Goal: Find contact information: Find contact information

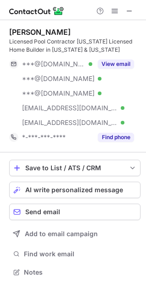
scroll to position [266, 146]
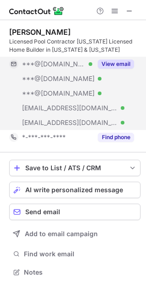
click at [115, 61] on button "View email" at bounding box center [116, 64] width 36 height 9
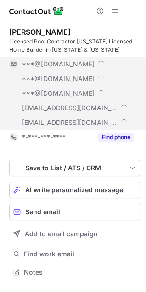
scroll to position [281, 139]
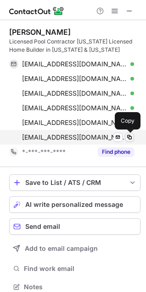
click at [127, 137] on span at bounding box center [129, 137] width 7 height 7
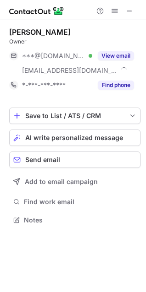
scroll to position [214, 146]
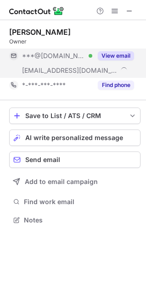
click at [125, 54] on button "View email" at bounding box center [116, 55] width 36 height 9
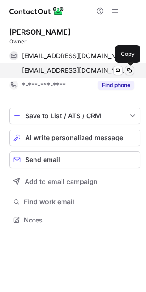
click at [129, 71] on span at bounding box center [129, 70] width 7 height 7
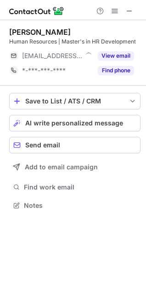
scroll to position [199, 146]
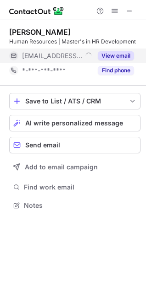
click at [120, 54] on button "View email" at bounding box center [116, 55] width 36 height 9
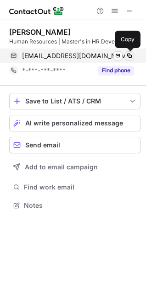
click at [131, 55] on span at bounding box center [129, 55] width 7 height 7
